Goal: Task Accomplishment & Management: Manage account settings

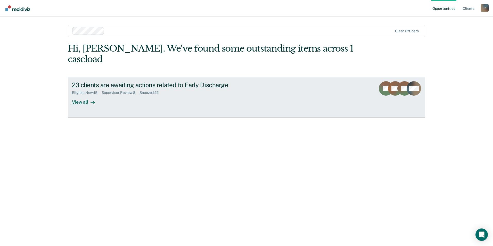
click at [87, 95] on div "View all" at bounding box center [86, 100] width 29 height 10
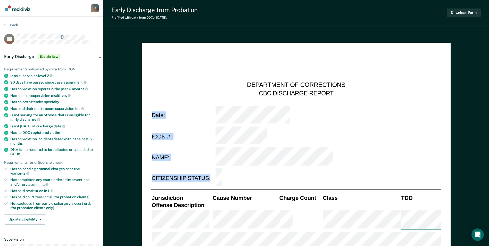
click at [47, 56] on span "Eligible Now" at bounding box center [49, 56] width 22 height 5
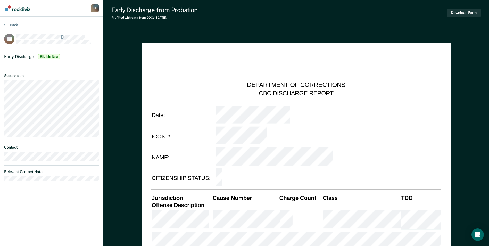
click at [52, 56] on span "Eligible Now" at bounding box center [49, 56] width 22 height 5
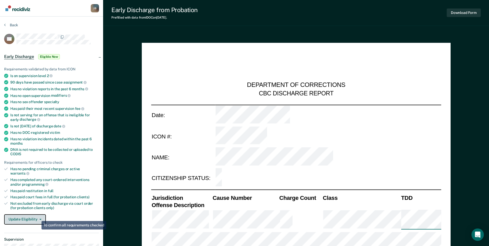
click at [38, 219] on span "button" at bounding box center [39, 219] width 4 height 1
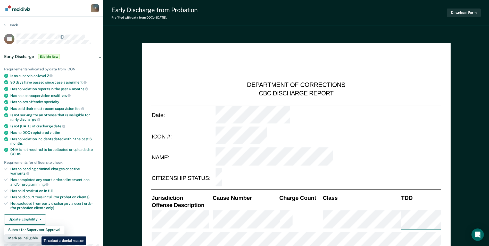
click at [38, 234] on button "Mark as Ineligible" at bounding box center [34, 238] width 60 height 8
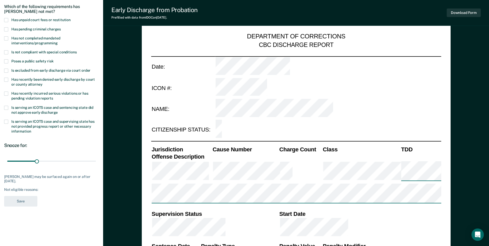
scroll to position [52, 0]
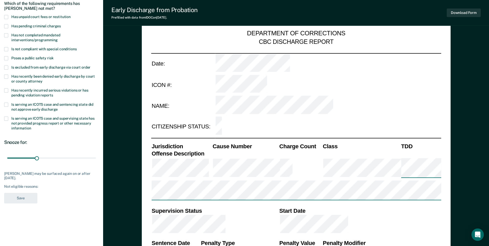
click at [34, 185] on div "Not eligible reasons:" at bounding box center [51, 186] width 95 height 4
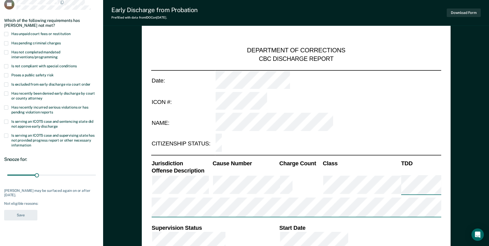
scroll to position [26, 0]
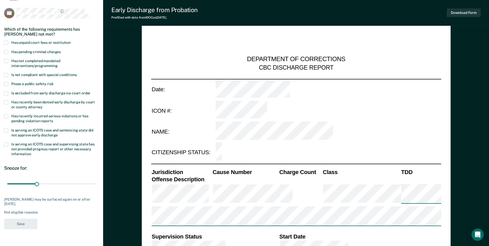
click at [8, 40] on div "Which of the following requirements has [PERSON_NAME] not met?" at bounding box center [51, 32] width 95 height 18
drag, startPoint x: 8, startPoint y: 116, endPoint x: 4, endPoint y: 91, distance: 25.9
click at [4, 91] on section "Back BB Which of the following requirements has [PERSON_NAME] not met? Has unpa…" at bounding box center [51, 115] width 103 height 248
click at [12, 60] on span "Has not completed mandated interventions/programming" at bounding box center [35, 63] width 49 height 9
click at [58, 64] on input "Has not completed mandated interventions/programming" at bounding box center [58, 64] width 0 height 0
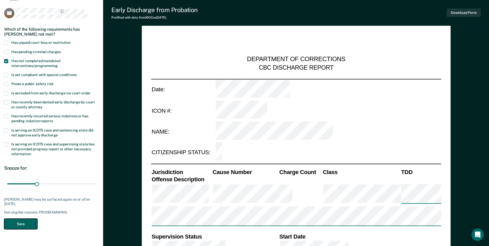
click at [28, 222] on button "Save" at bounding box center [20, 224] width 33 height 11
type textarea "x"
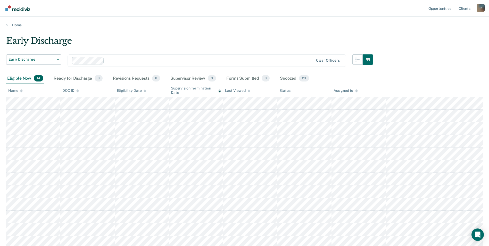
scroll to position [26, 0]
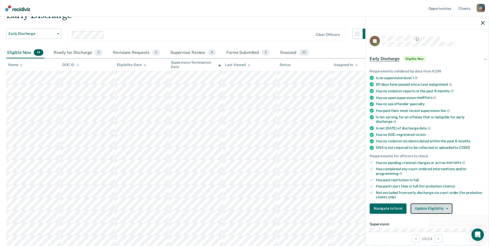
click at [426, 208] on button "Update Eligibility" at bounding box center [432, 209] width 42 height 10
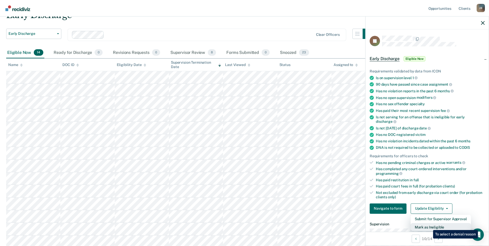
click at [430, 226] on button "Mark as Ineligible" at bounding box center [441, 227] width 60 height 8
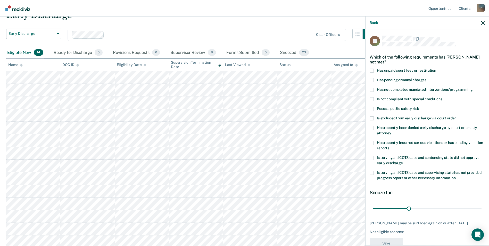
click at [373, 90] on span at bounding box center [372, 90] width 4 height 4
click at [473, 88] on input "Has not completed mandated interventions/programming" at bounding box center [473, 88] width 0 height 0
click at [393, 239] on button "Save" at bounding box center [386, 243] width 33 height 11
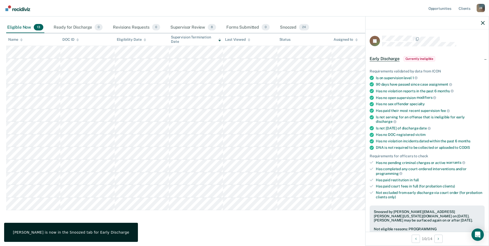
scroll to position [52, 0]
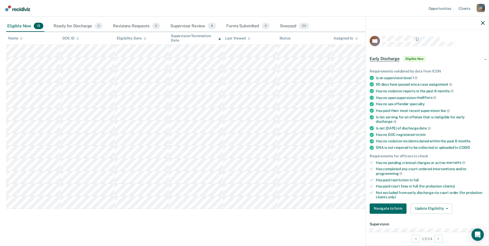
click at [415, 56] on span "Eligible Now" at bounding box center [415, 58] width 22 height 5
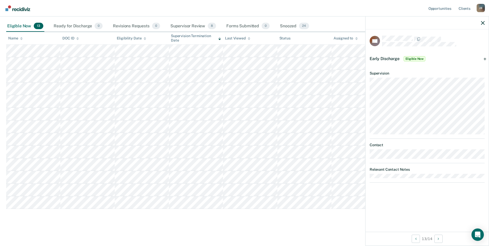
click at [415, 56] on span "Eligible Now" at bounding box center [415, 58] width 22 height 5
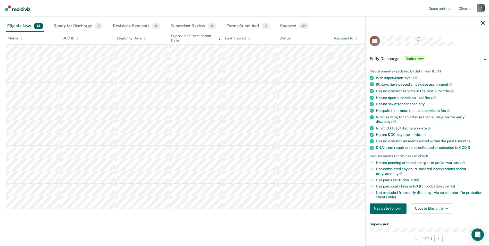
click at [415, 56] on span "Eligible Now" at bounding box center [415, 58] width 22 height 5
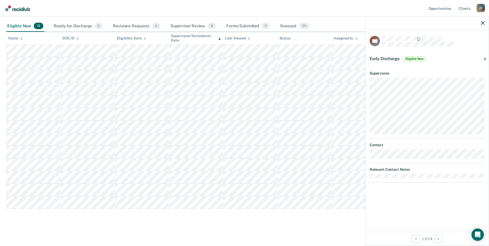
click at [415, 56] on span "Eligible Now" at bounding box center [415, 58] width 22 height 5
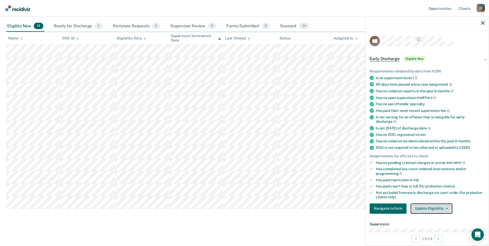
click at [430, 208] on button "Update Eligibility" at bounding box center [432, 209] width 42 height 10
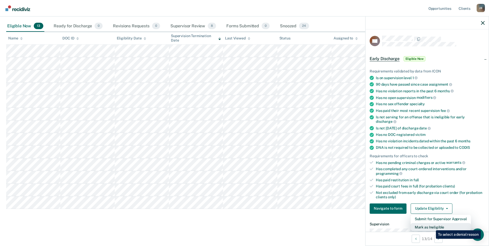
click at [432, 227] on button "Mark as Ineligible" at bounding box center [441, 227] width 60 height 8
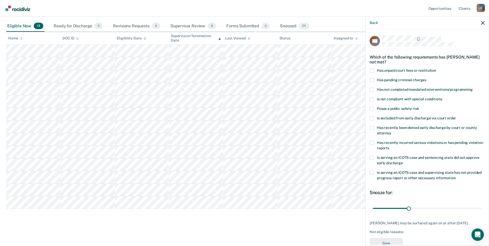
click at [375, 119] on label "Is excluded from early discharge via court order" at bounding box center [427, 118] width 115 height 5
click at [456, 116] on input "Is excluded from early discharge via court order" at bounding box center [456, 116] width 0 height 0
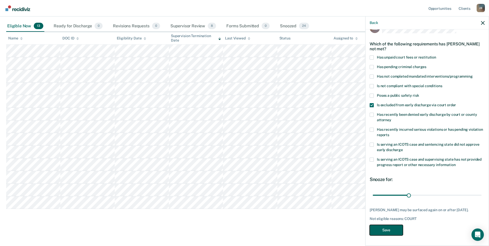
click at [381, 231] on button "Save" at bounding box center [386, 230] width 33 height 11
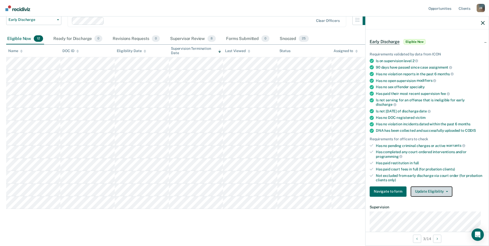
click at [447, 190] on button "Update Eligibility" at bounding box center [432, 192] width 42 height 10
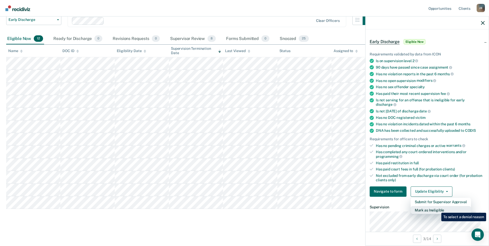
click at [438, 209] on button "Mark as Ineligible" at bounding box center [441, 210] width 60 height 8
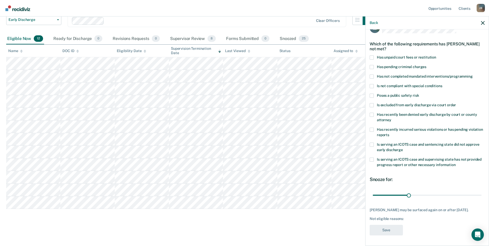
click at [370, 143] on label "Is serving an ICOTS case and sentencing state did not approve early discharge" at bounding box center [427, 148] width 115 height 11
click at [403, 148] on input "Is serving an ICOTS case and sentencing state did not approve early discharge" at bounding box center [403, 148] width 0 height 0
click at [389, 230] on button "Save" at bounding box center [386, 230] width 33 height 11
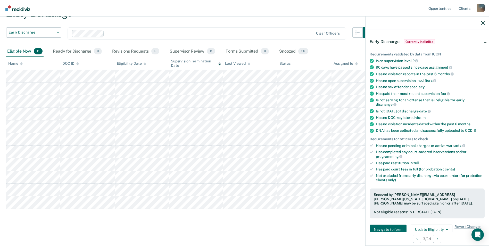
scroll to position [43, 0]
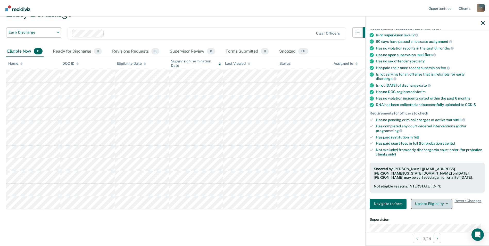
click at [444, 206] on button "Update Eligibility" at bounding box center [432, 204] width 42 height 10
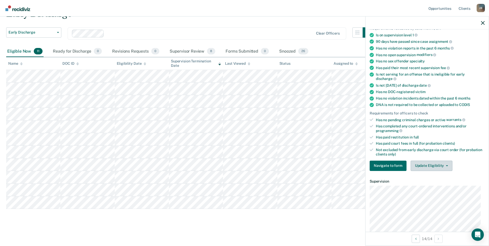
drag, startPoint x: 431, startPoint y: 158, endPoint x: 432, endPoint y: 163, distance: 4.4
click at [431, 160] on div "Requirements validated by data from ICON Is on supervision level 1 90 days have…" at bounding box center [427, 96] width 123 height 157
click at [431, 164] on button "Update Eligibility" at bounding box center [432, 166] width 42 height 10
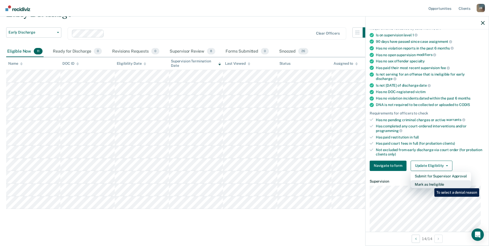
click at [431, 184] on button "Mark as Ineligible" at bounding box center [441, 184] width 60 height 8
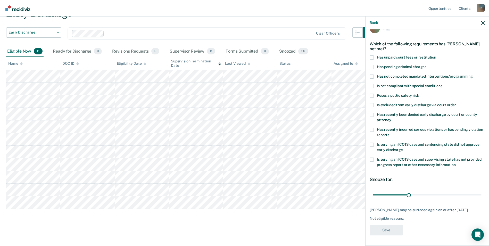
scroll to position [13, 0]
click at [374, 77] on span at bounding box center [372, 77] width 4 height 4
click at [473, 75] on input "Has not completed mandated interventions/programming" at bounding box center [473, 75] width 0 height 0
click at [395, 231] on button "Save" at bounding box center [386, 230] width 33 height 11
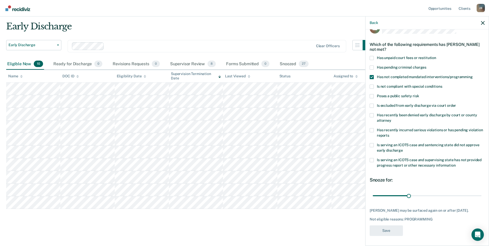
scroll to position [14, 0]
